Goal: Check status: Check status

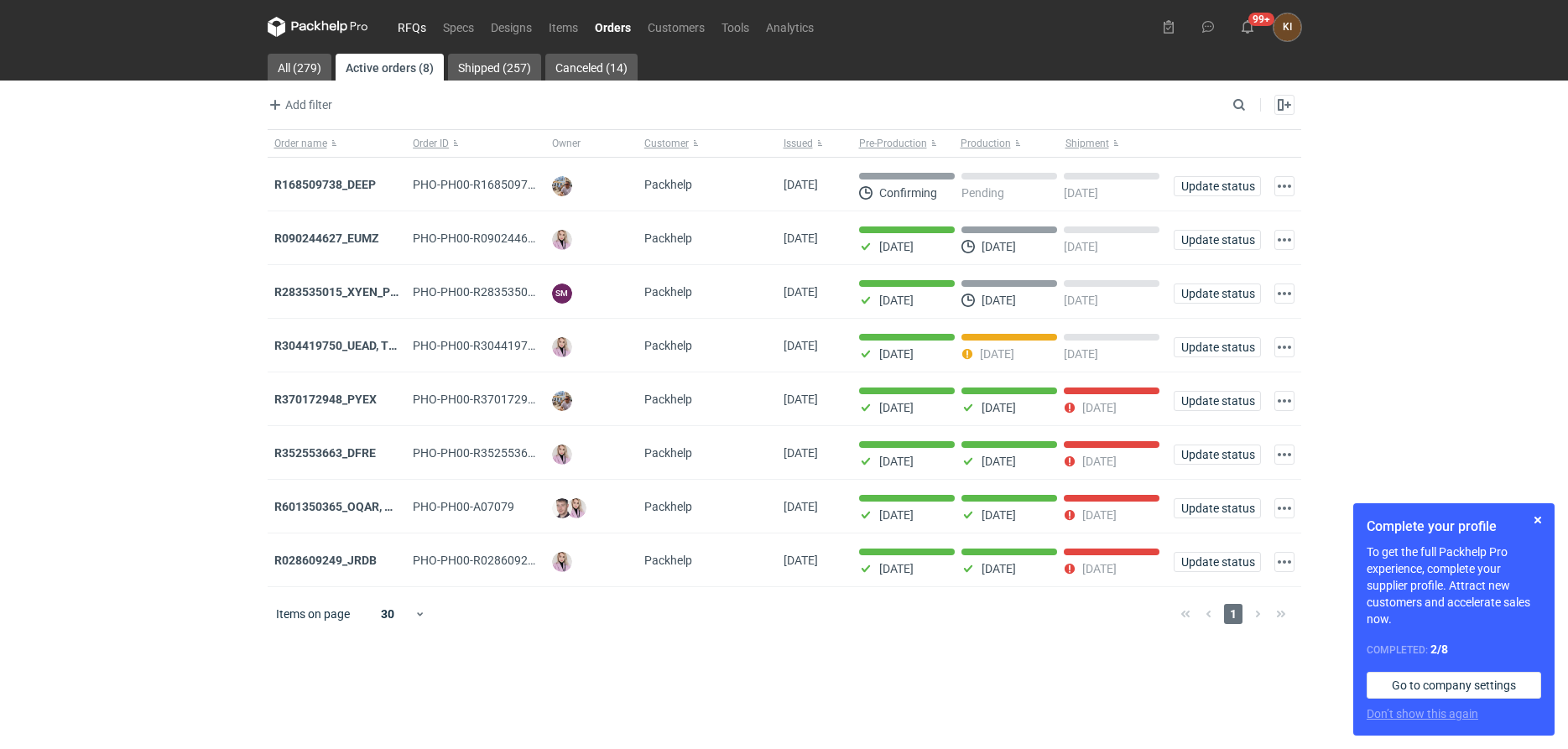
click at [405, 29] on link "RFQs" at bounding box center [412, 27] width 46 height 21
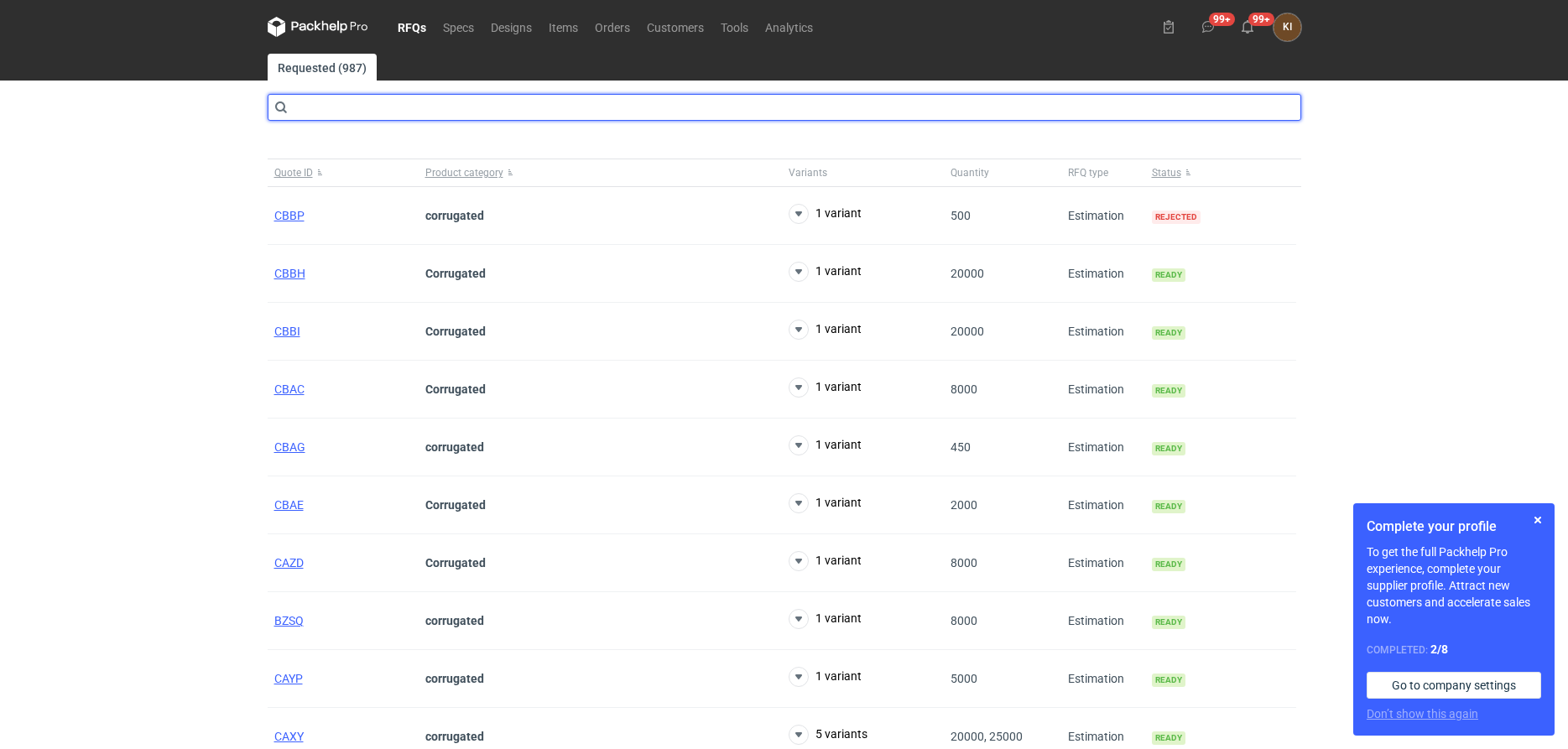
click at [444, 110] on input "text" at bounding box center [784, 107] width 1033 height 27
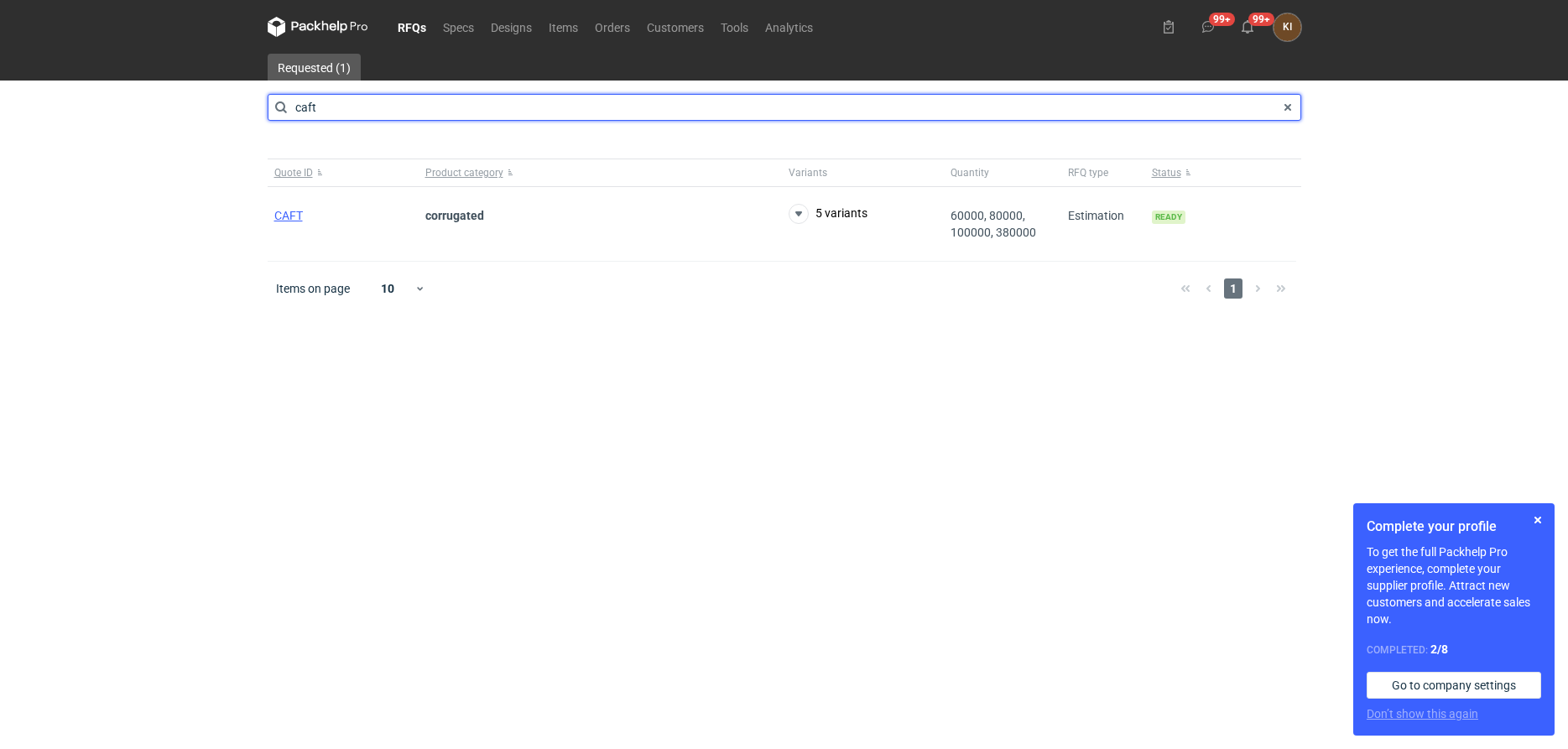
type input "caft"
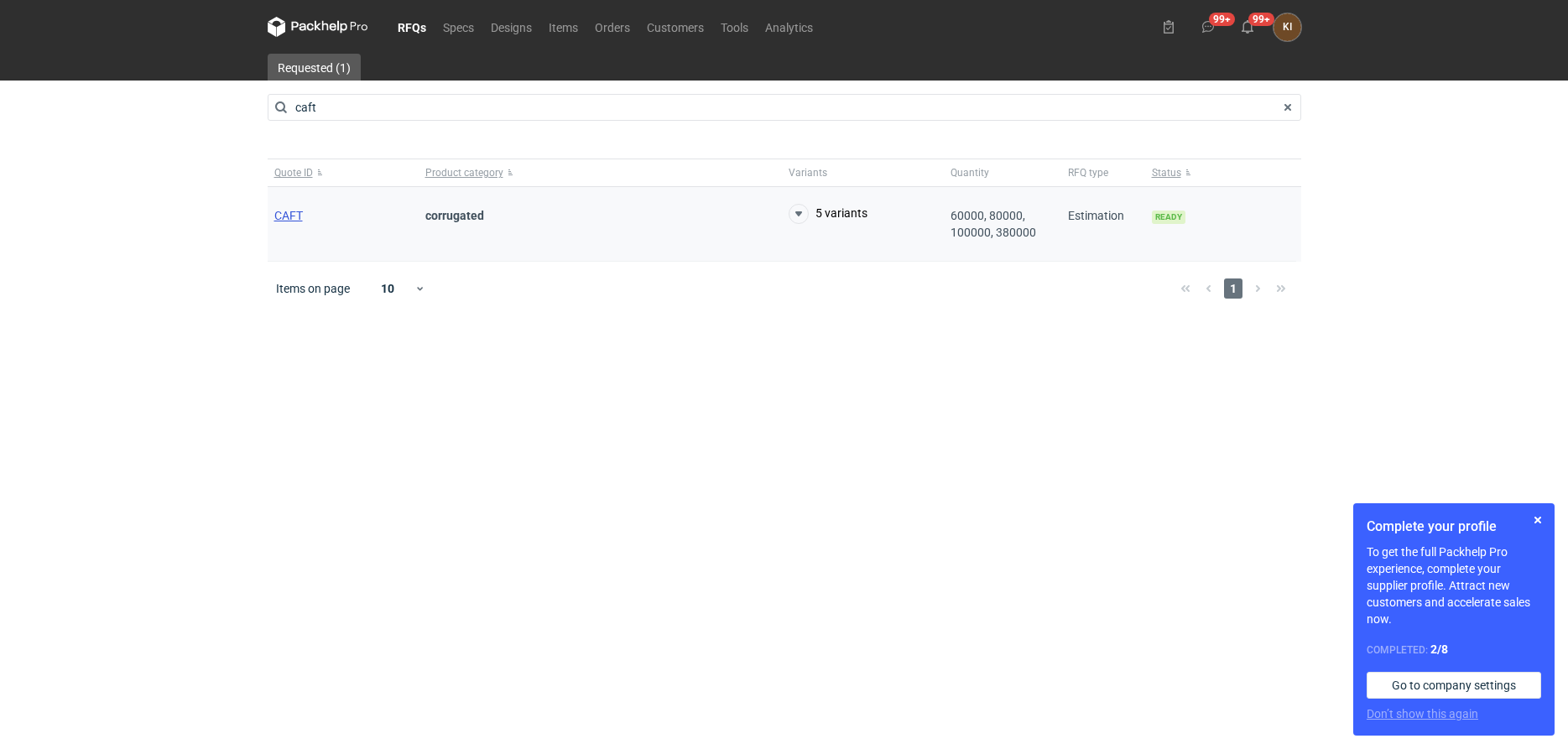
click at [279, 212] on span "CAFT" at bounding box center [289, 215] width 29 height 13
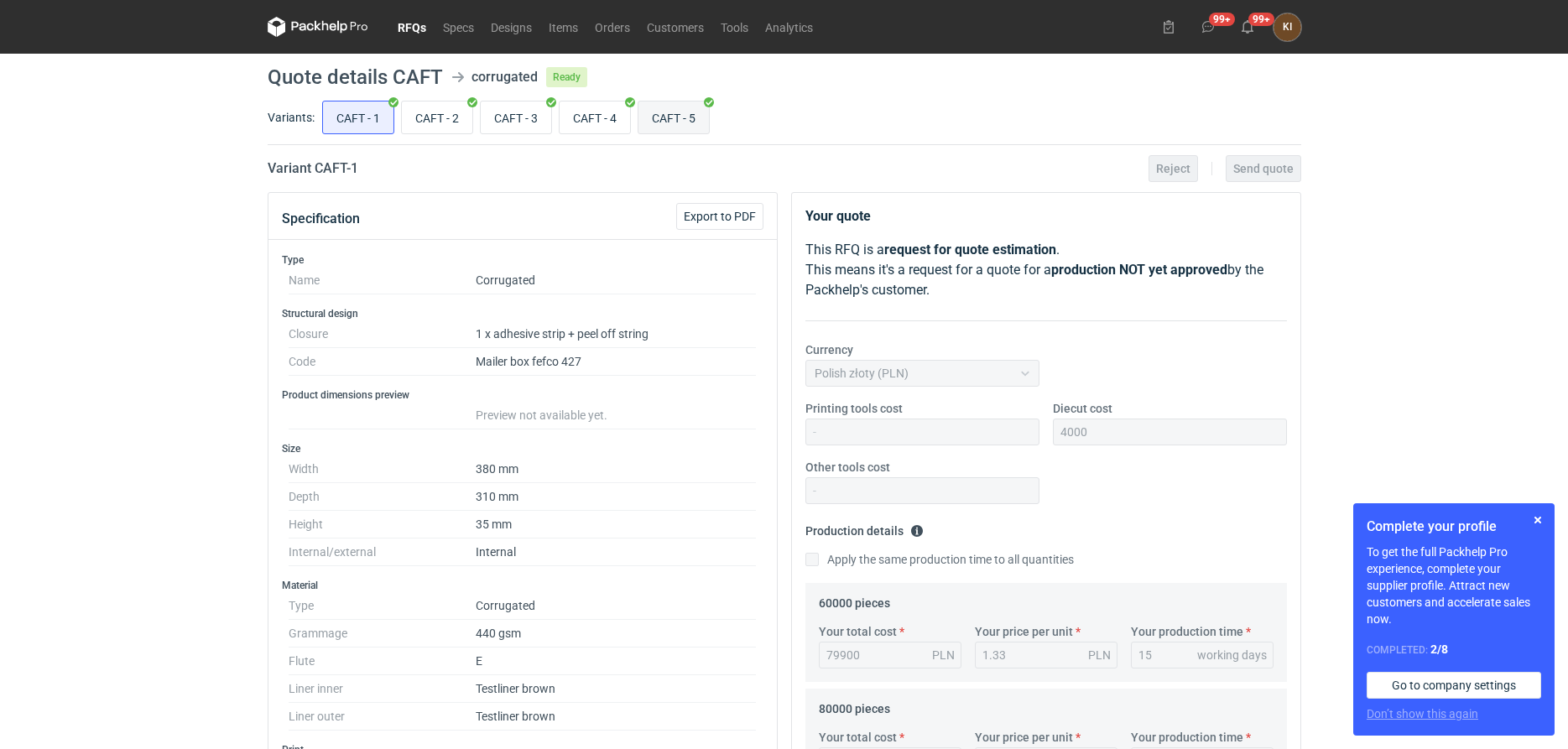
click at [692, 117] on input "CAFT - 5" at bounding box center [673, 118] width 71 height 32
radio input "true"
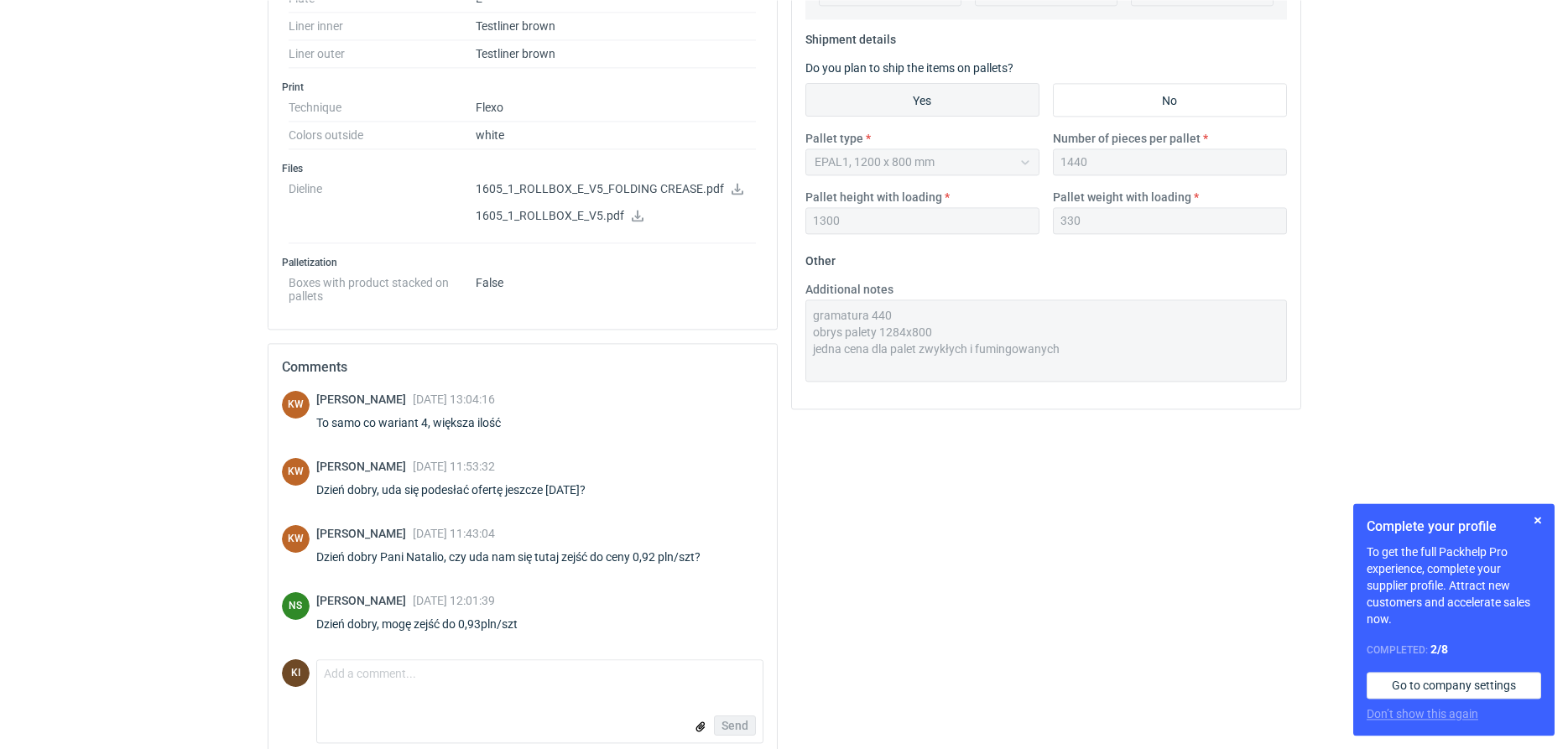
scroll to position [684, 0]
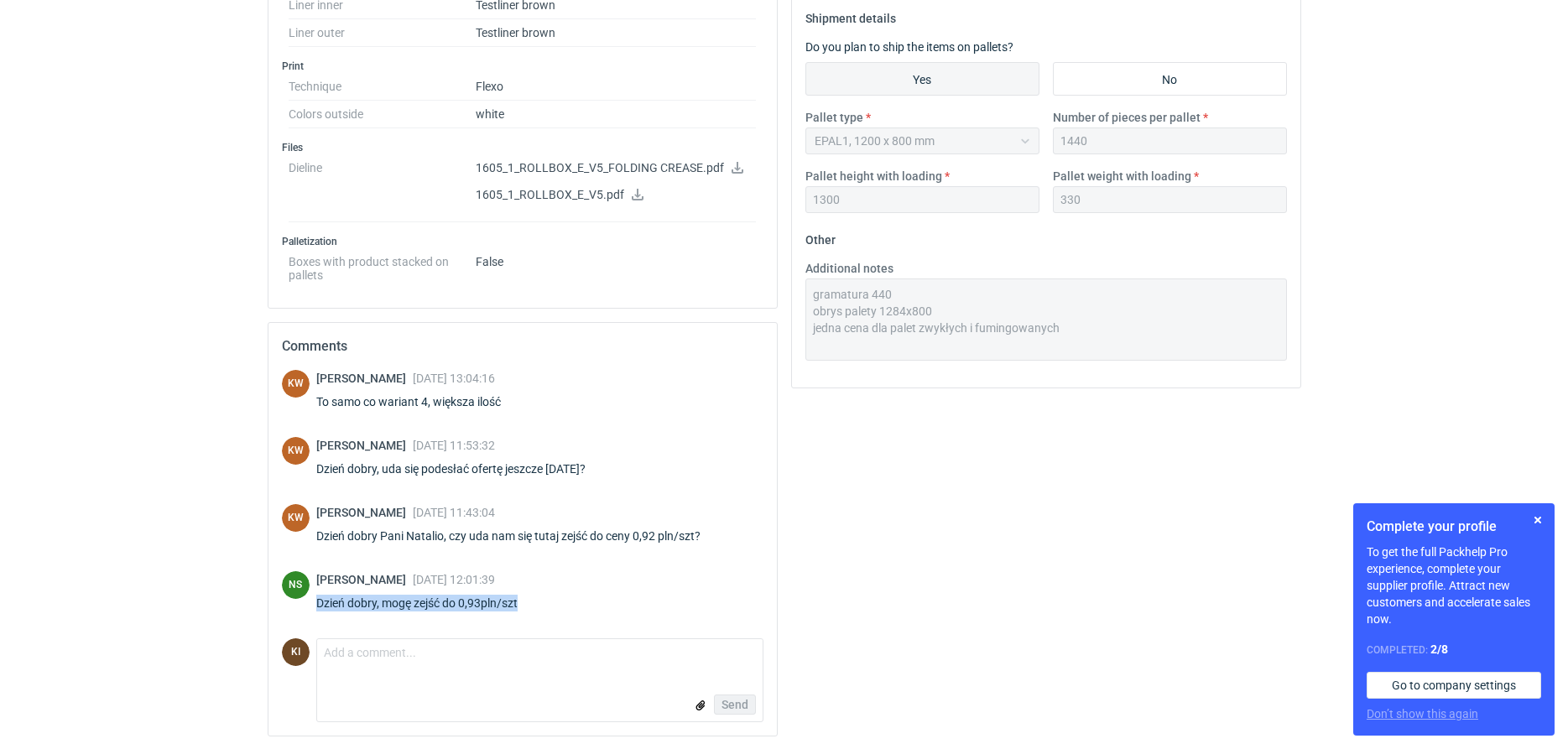
drag, startPoint x: 524, startPoint y: 602, endPoint x: 316, endPoint y: 606, distance: 208.0
click at [316, 606] on div "NS [PERSON_NAME] [DATE] 12:01:39 Dzień dobry, mogę zejść do 0,93pln/szt" at bounding box center [522, 594] width 482 height 47
click at [1541, 519] on button "button" at bounding box center [1538, 520] width 21 height 21
